Goal: Transaction & Acquisition: Purchase product/service

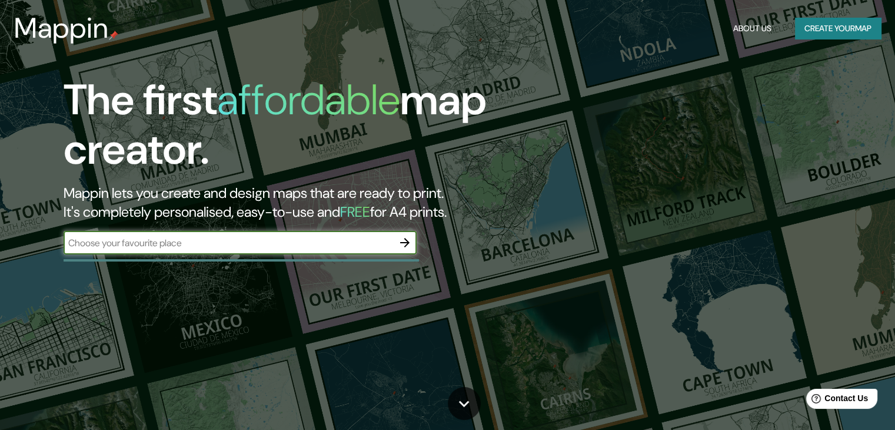
click at [835, 32] on button "Create your map" at bounding box center [838, 29] width 86 height 22
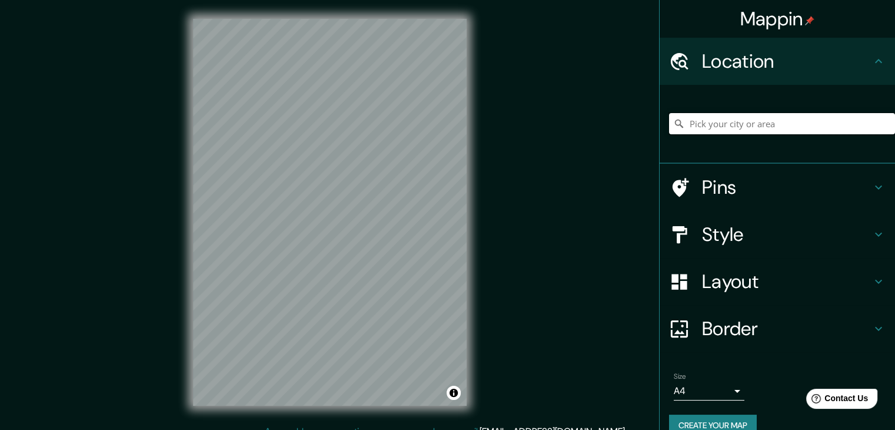
click at [730, 121] on input "Pick your city or area" at bounding box center [782, 123] width 226 height 21
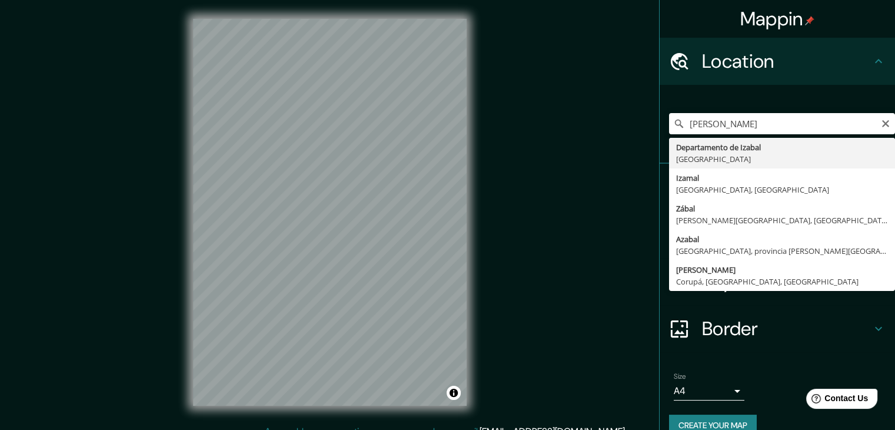
type input "Departamento de [GEOGRAPHIC_DATA], [GEOGRAPHIC_DATA]"
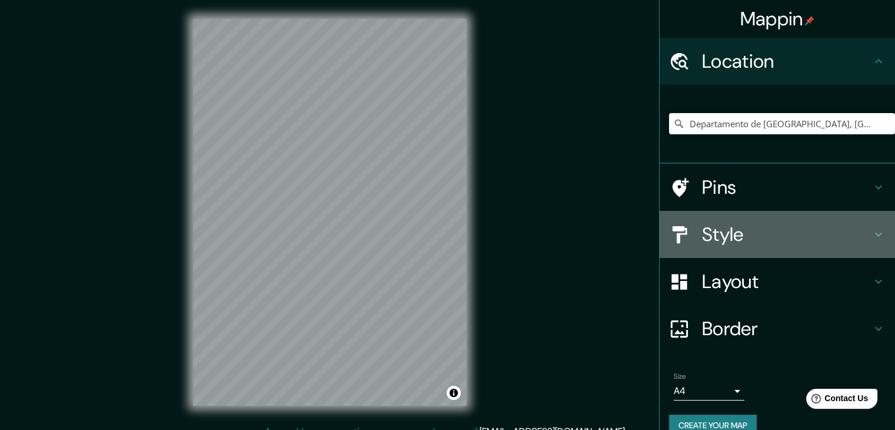
click at [792, 240] on h4 "Style" at bounding box center [786, 234] width 169 height 24
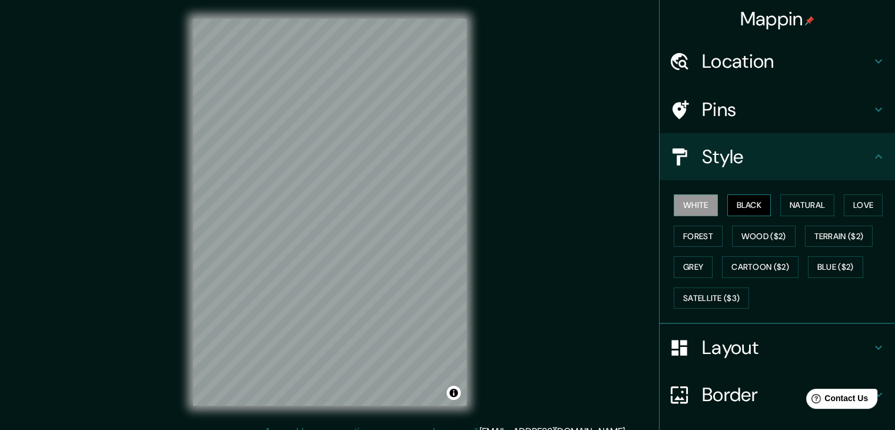
click at [746, 200] on button "Black" at bounding box center [749, 205] width 44 height 22
click at [810, 206] on button "Natural" at bounding box center [807, 205] width 54 height 22
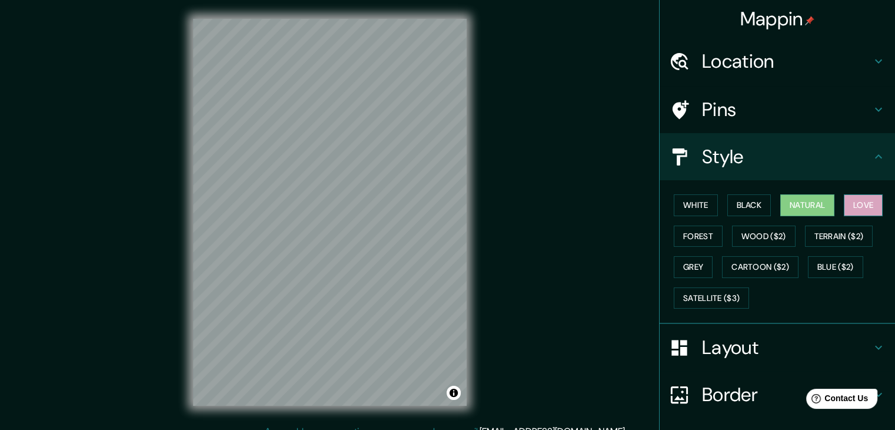
click at [856, 208] on button "Love" at bounding box center [863, 205] width 39 height 22
click at [699, 239] on button "Forest" at bounding box center [698, 236] width 49 height 22
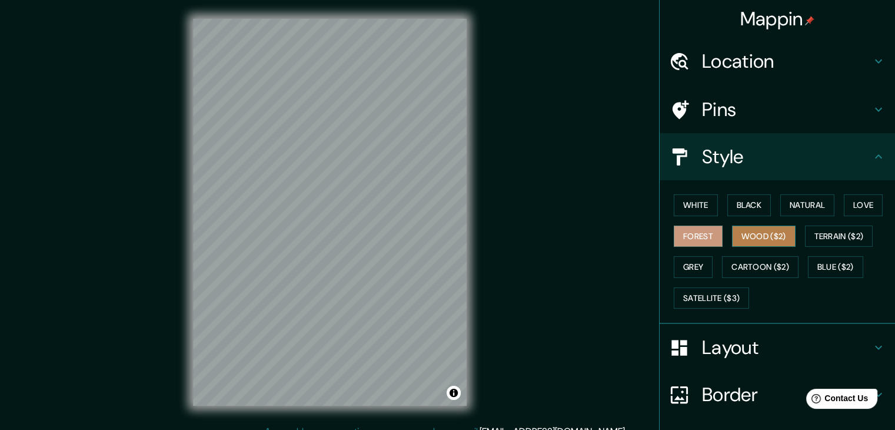
click at [757, 235] on button "Wood ($2)" at bounding box center [764, 236] width 64 height 22
click at [700, 263] on button "Grey" at bounding box center [693, 267] width 39 height 22
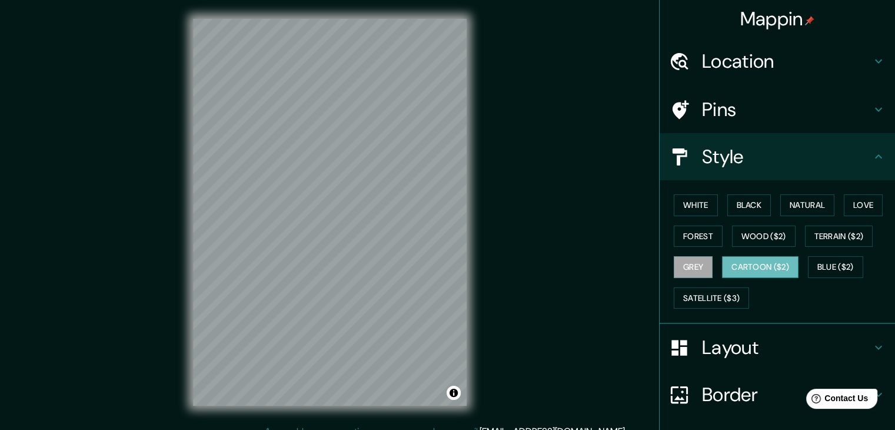
click at [765, 271] on button "Cartoon ($2)" at bounding box center [760, 267] width 76 height 22
click at [717, 297] on button "Satellite ($3)" at bounding box center [711, 298] width 75 height 22
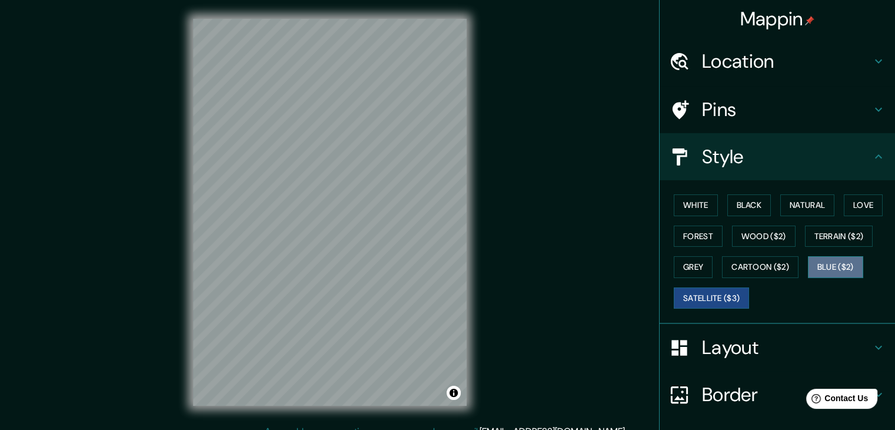
click at [851, 263] on button "Blue ($2)" at bounding box center [835, 267] width 55 height 22
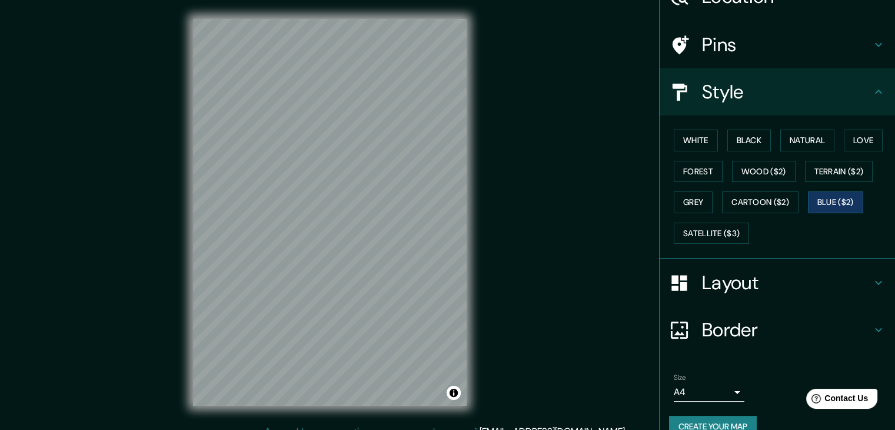
scroll to position [85, 0]
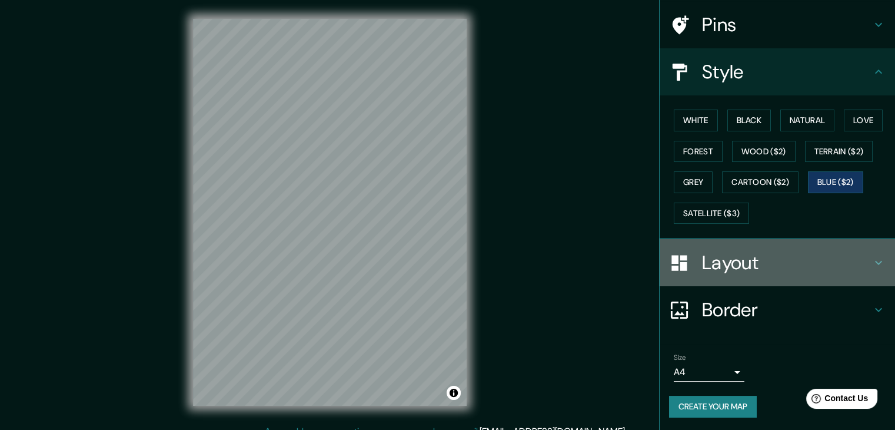
click at [760, 251] on h4 "Layout" at bounding box center [786, 263] width 169 height 24
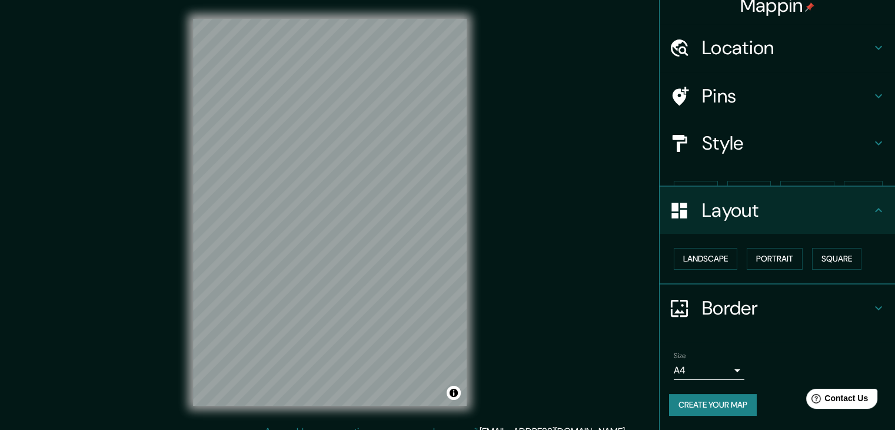
scroll to position [0, 0]
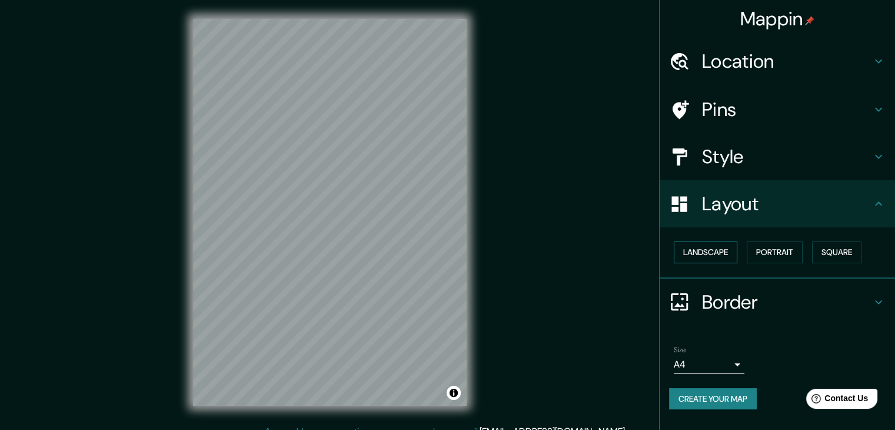
click at [731, 251] on button "Landscape" at bounding box center [706, 252] width 64 height 22
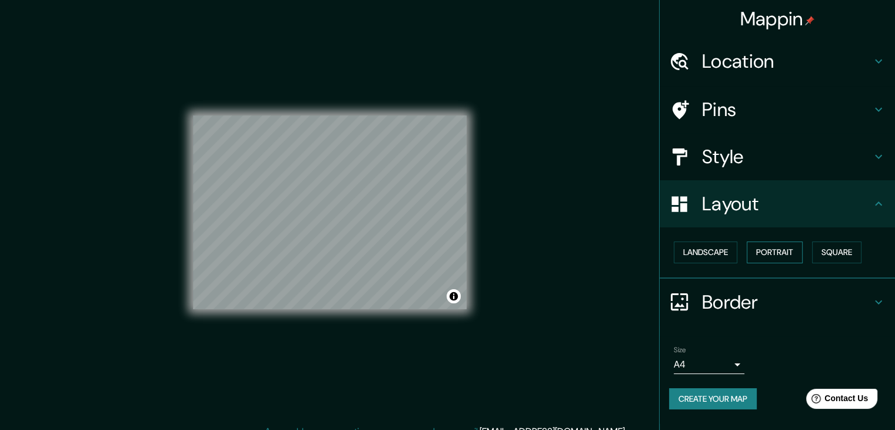
click at [794, 250] on button "Portrait" at bounding box center [775, 252] width 56 height 22
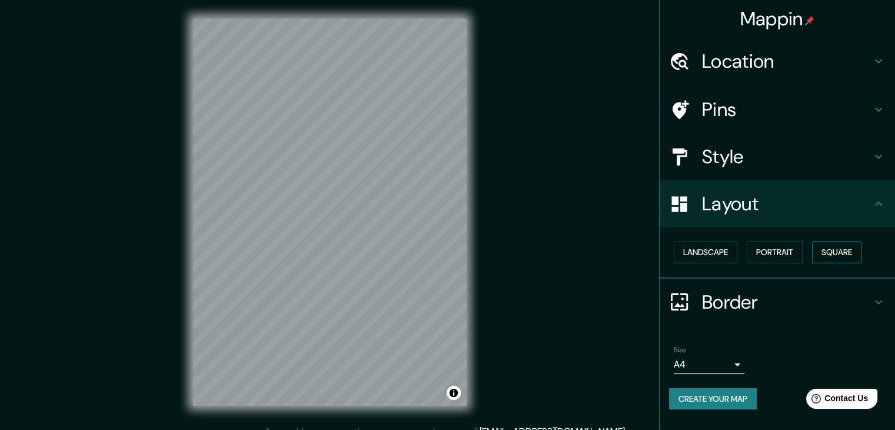
click at [842, 255] on button "Square" at bounding box center [836, 252] width 49 height 22
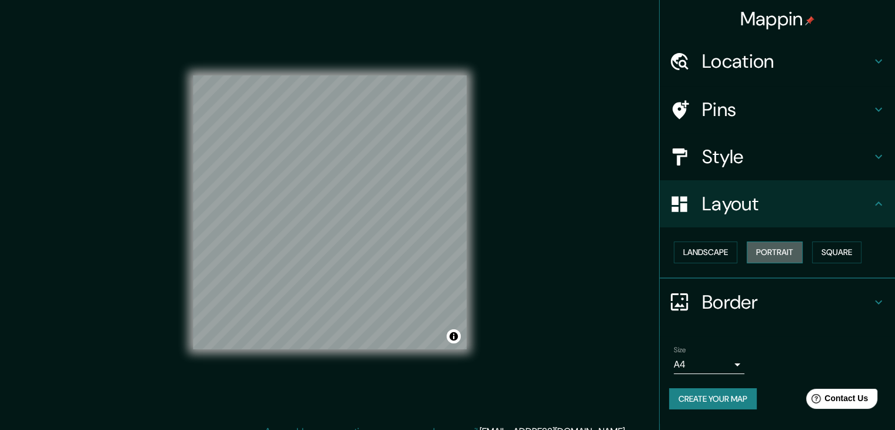
click at [791, 252] on button "Portrait" at bounding box center [775, 252] width 56 height 22
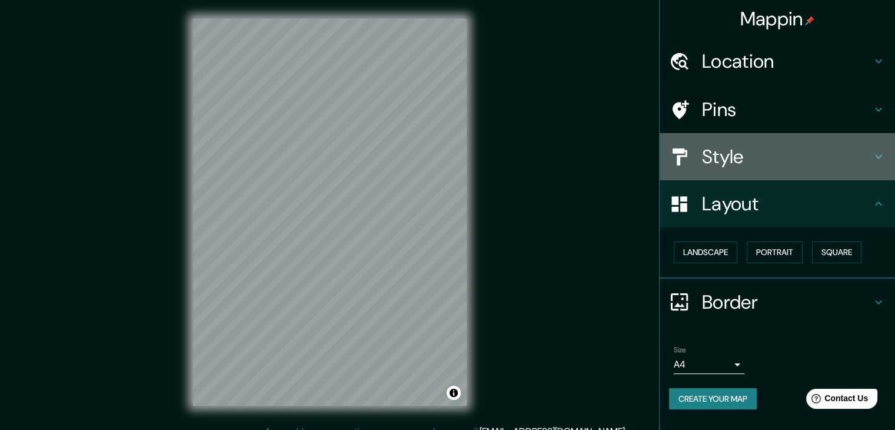
click at [757, 151] on h4 "Style" at bounding box center [786, 157] width 169 height 24
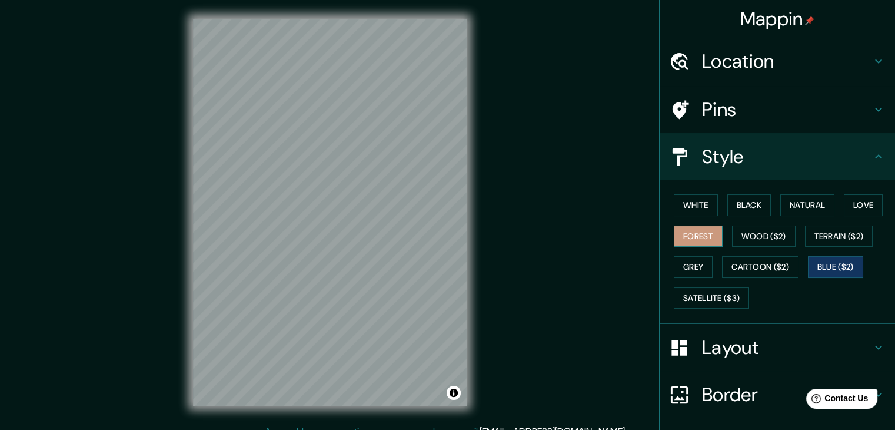
click at [683, 239] on button "Forest" at bounding box center [698, 236] width 49 height 22
click at [858, 202] on button "Love" at bounding box center [863, 205] width 39 height 22
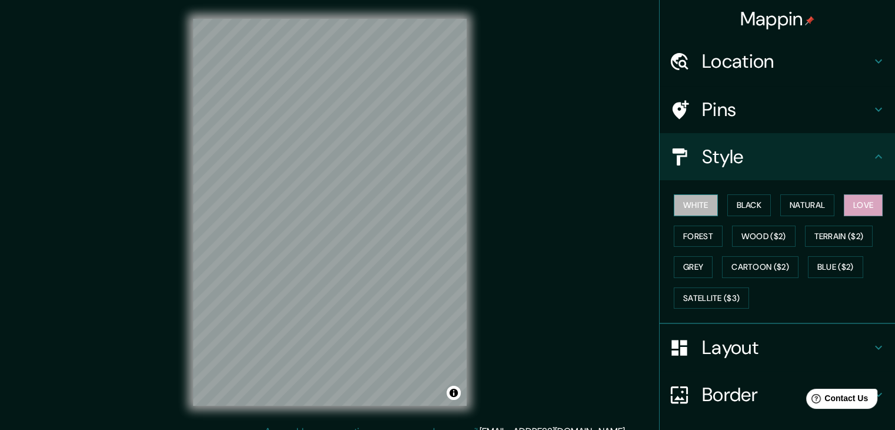
click at [705, 205] on button "White" at bounding box center [696, 205] width 44 height 22
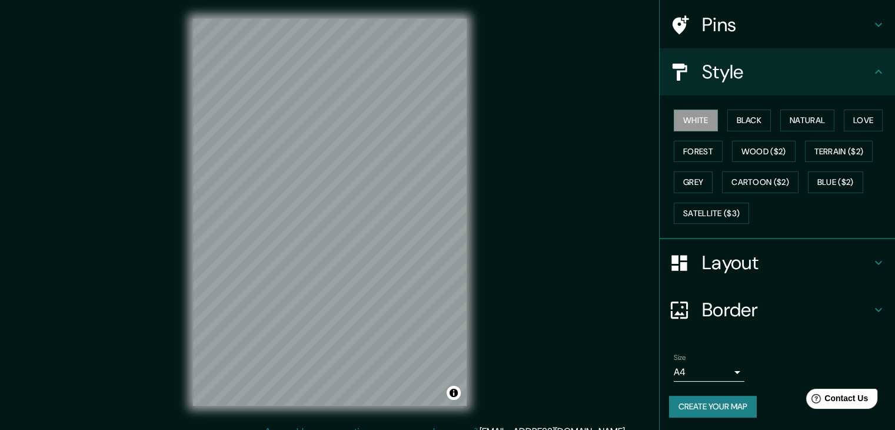
click at [774, 309] on h4 "Border" at bounding box center [786, 310] width 169 height 24
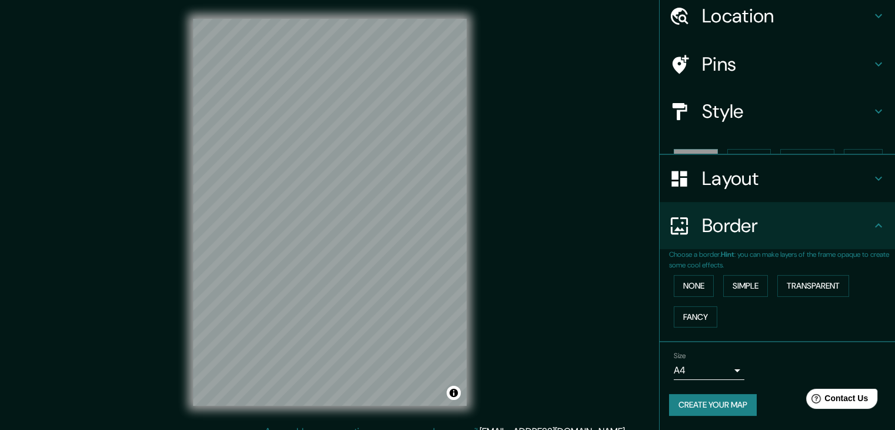
scroll to position [25, 0]
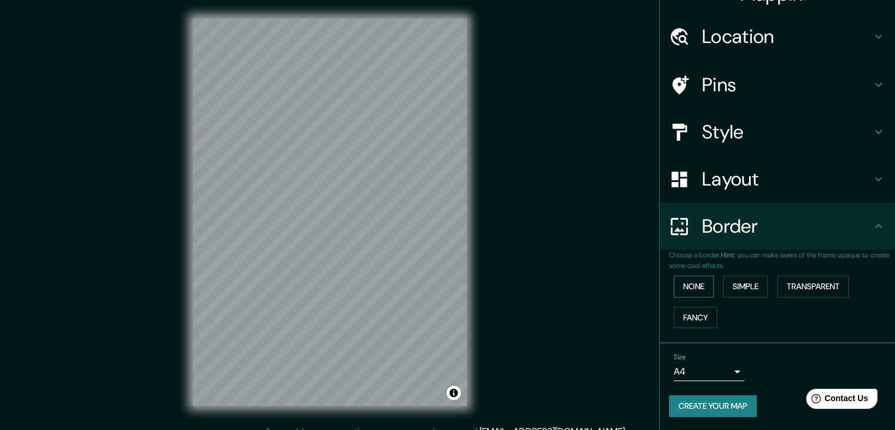
click at [690, 285] on button "None" at bounding box center [694, 286] width 40 height 22
click at [741, 285] on button "Simple" at bounding box center [745, 286] width 45 height 22
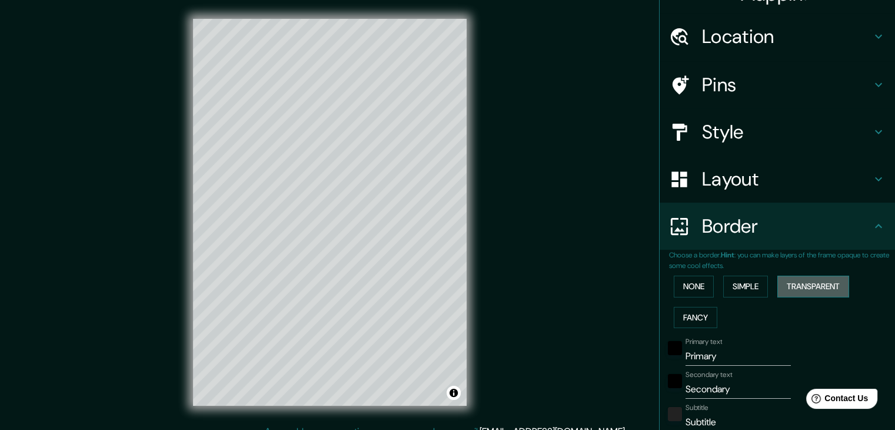
click at [807, 284] on button "Transparent" at bounding box center [813, 286] width 72 height 22
click at [703, 315] on button "Fancy" at bounding box center [696, 318] width 44 height 22
click at [684, 272] on div "None Simple Transparent Fancy" at bounding box center [782, 302] width 226 height 62
click at [695, 281] on button "None" at bounding box center [694, 286] width 40 height 22
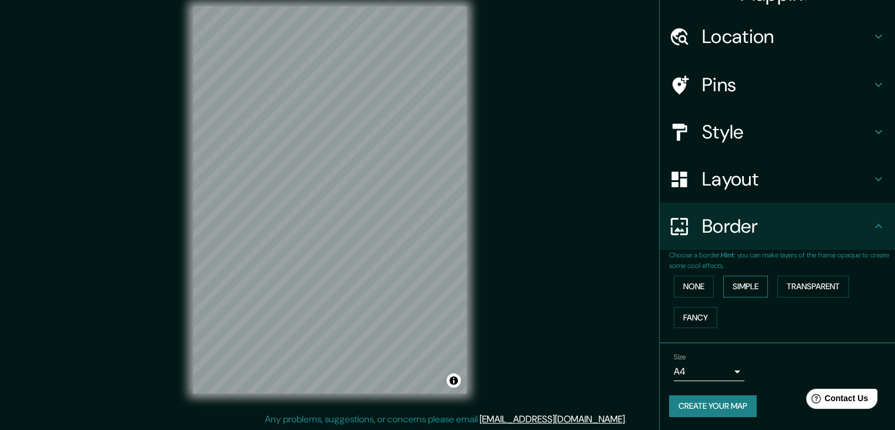
scroll to position [14, 0]
click at [697, 408] on button "Create your map" at bounding box center [713, 406] width 88 height 22
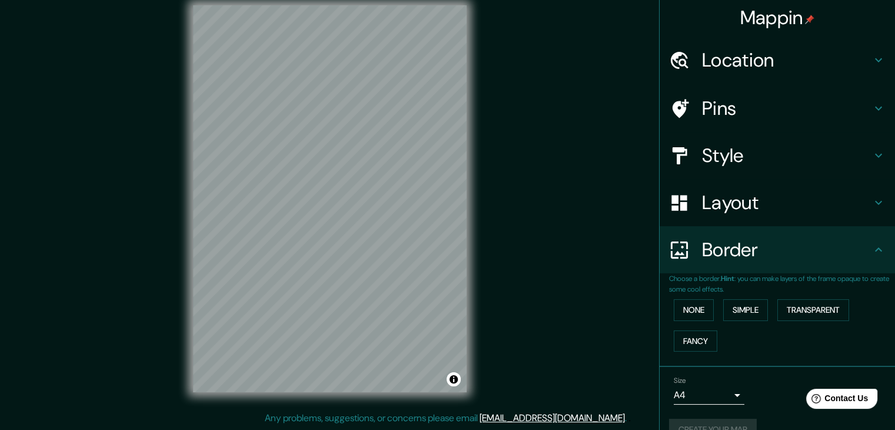
scroll to position [0, 0]
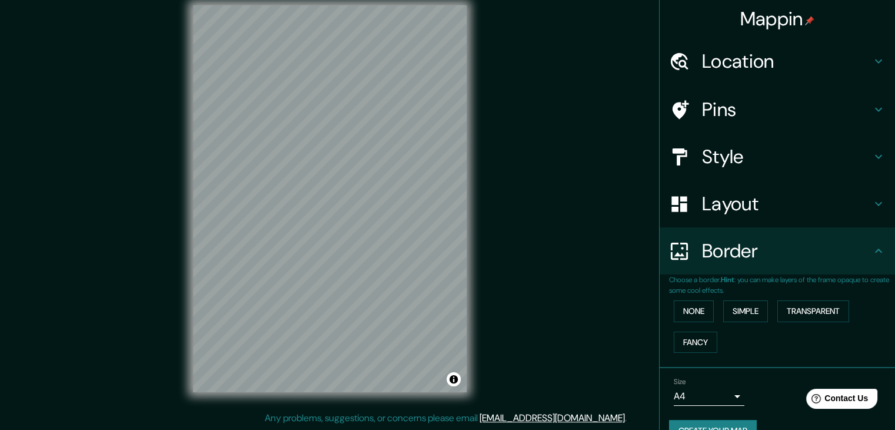
click at [738, 118] on h4 "Pins" at bounding box center [786, 110] width 169 height 24
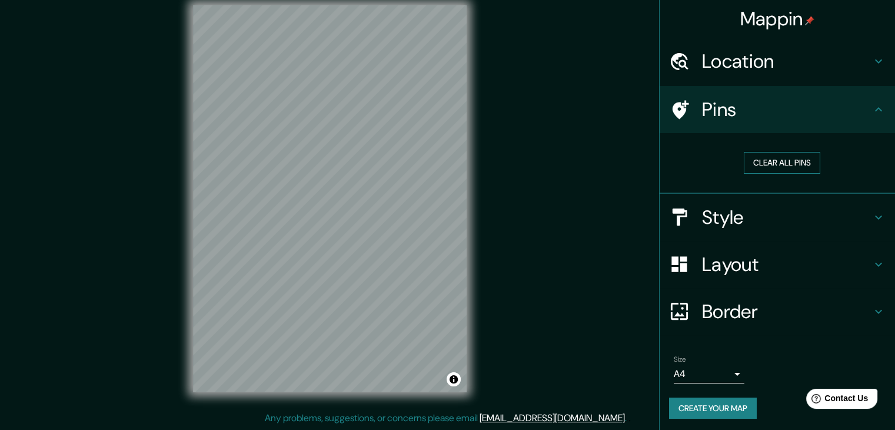
click at [778, 162] on button "Clear all pins" at bounding box center [782, 163] width 76 height 22
click at [760, 95] on div "Pins" at bounding box center [777, 109] width 235 height 47
click at [778, 164] on button "Clear all pins" at bounding box center [782, 163] width 76 height 22
drag, startPoint x: 854, startPoint y: 95, endPoint x: 855, endPoint y: 102, distance: 7.1
click at [854, 100] on div "Pins" at bounding box center [777, 109] width 235 height 47
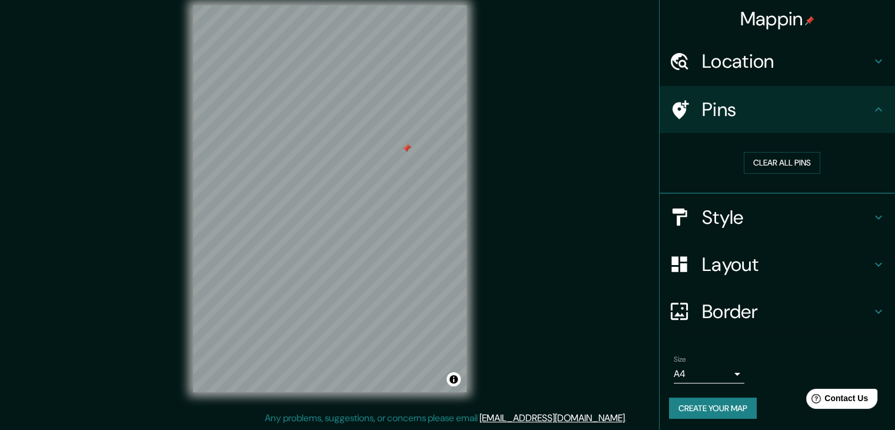
click at [871, 107] on icon at bounding box center [878, 109] width 14 height 14
click at [875, 109] on icon at bounding box center [878, 109] width 14 height 14
click at [711, 115] on h4 "Pins" at bounding box center [786, 110] width 169 height 24
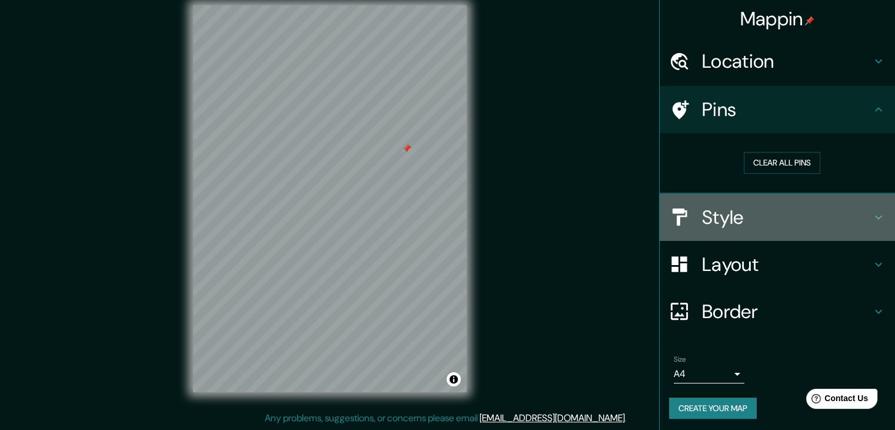
click at [861, 224] on h4 "Style" at bounding box center [786, 217] width 169 height 24
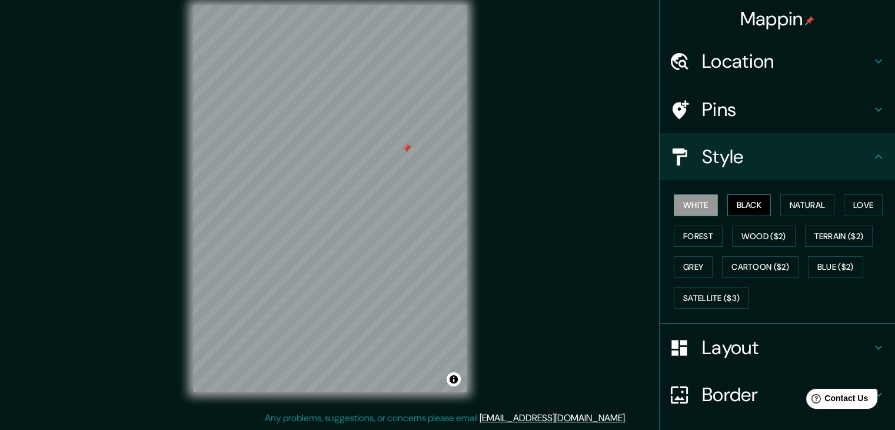
click at [749, 209] on button "Black" at bounding box center [749, 205] width 44 height 22
click at [815, 213] on button "Natural" at bounding box center [807, 205] width 54 height 22
click at [694, 203] on button "White" at bounding box center [696, 205] width 44 height 22
